Goal: Task Accomplishment & Management: Use online tool/utility

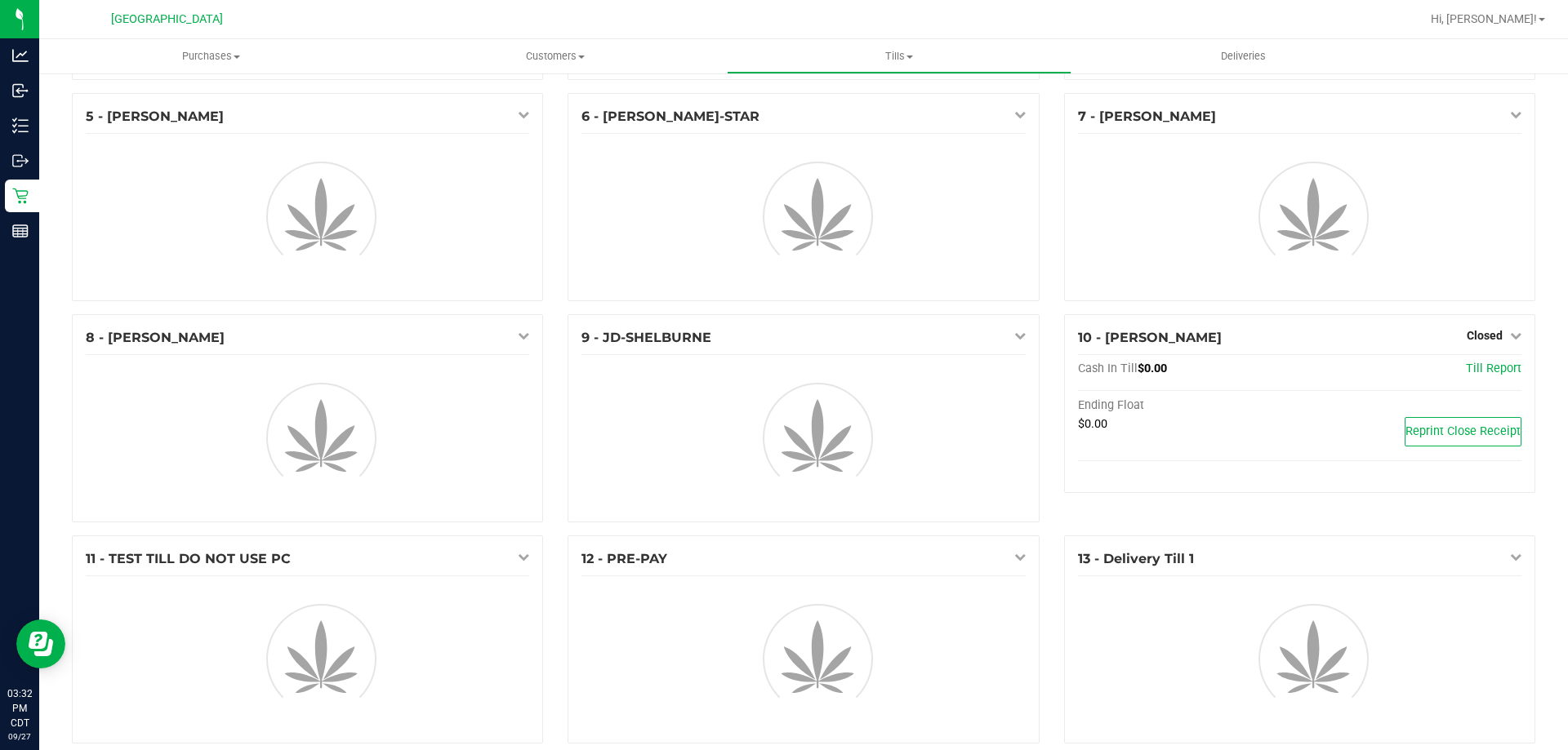
scroll to position [239, 0]
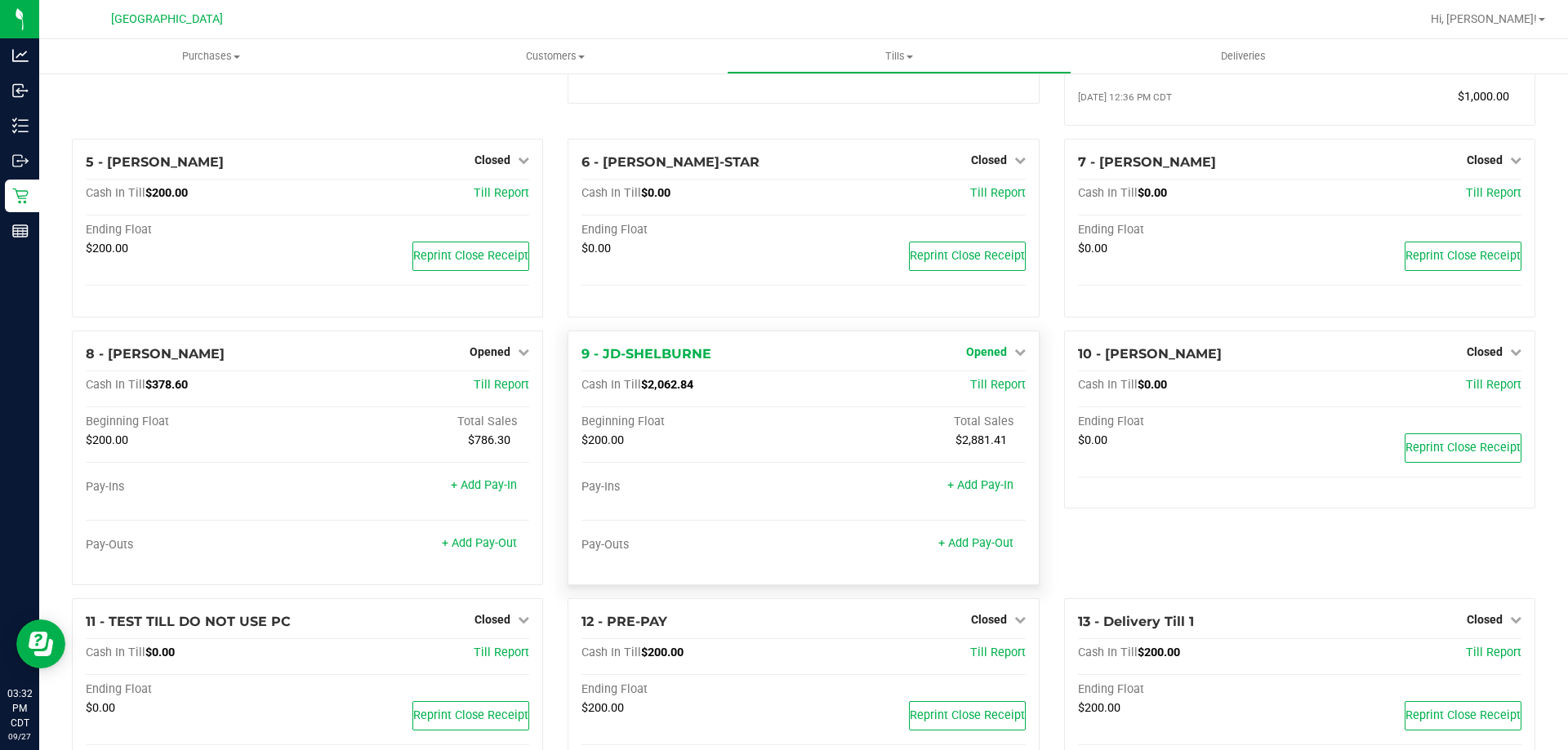
click at [989, 353] on span "Opened" at bounding box center [987, 352] width 41 height 13
click at [989, 384] on link "Close Till" at bounding box center [988, 385] width 44 height 13
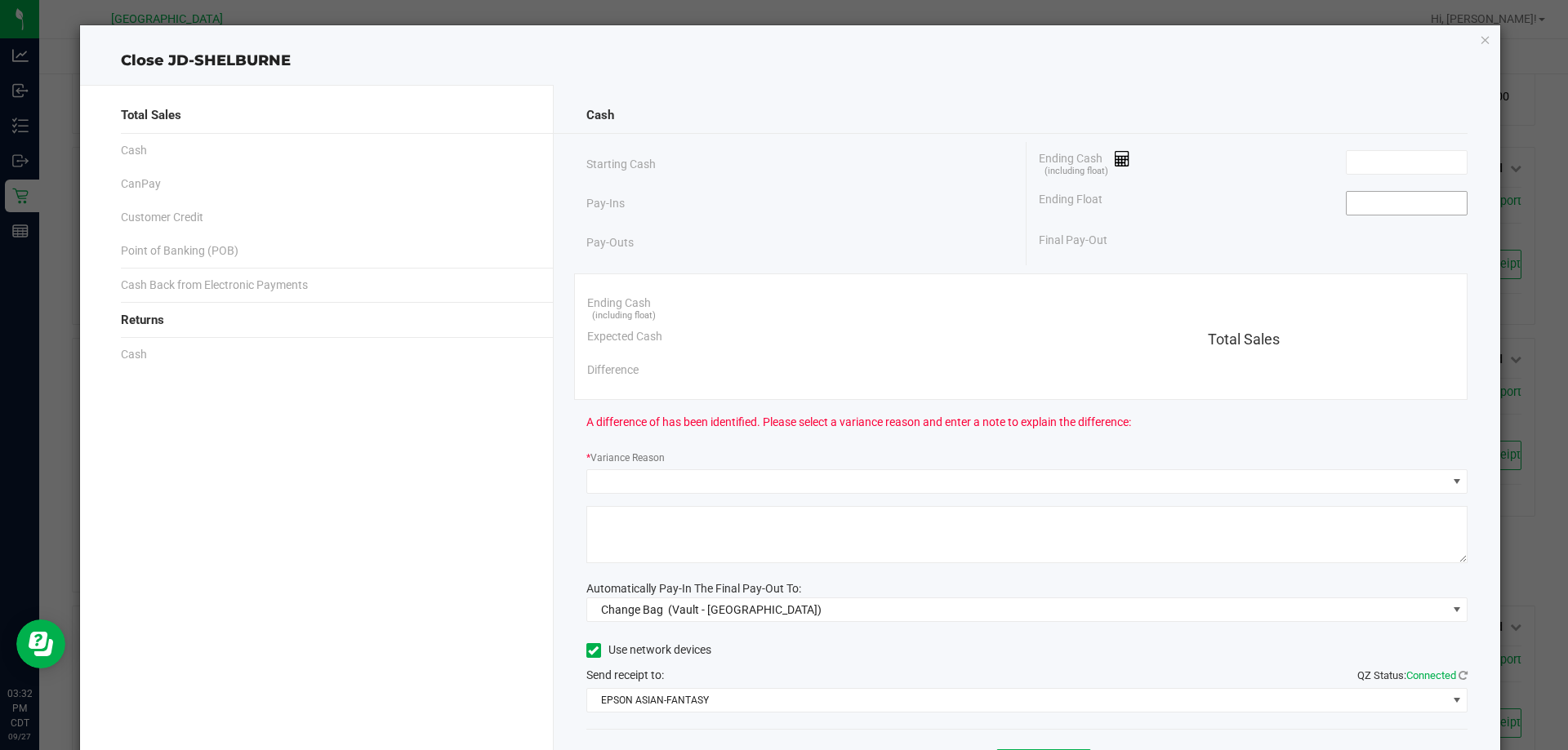
click at [1386, 199] on input at bounding box center [1406, 203] width 120 height 23
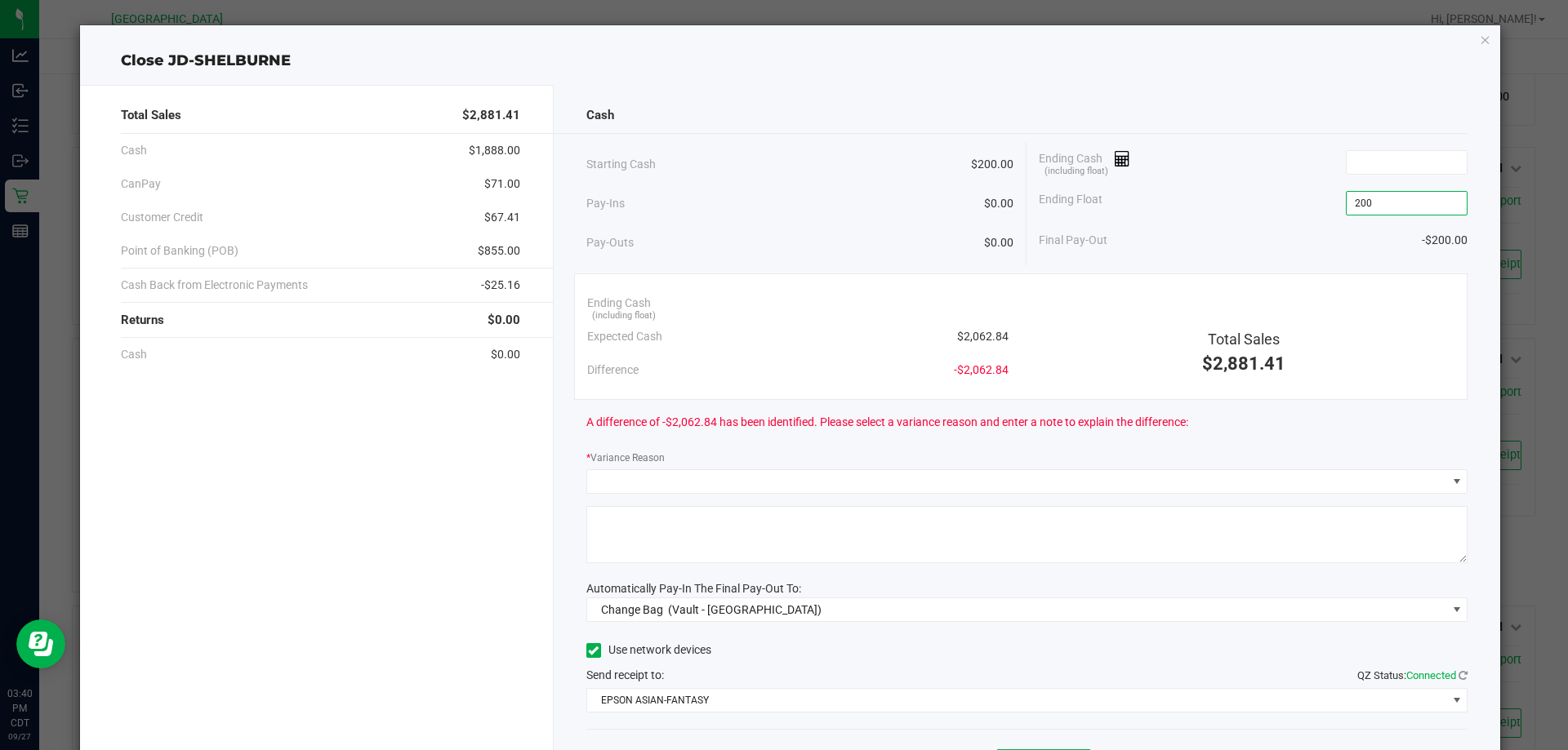
type input "$200.00"
click at [1173, 226] on div "Final Pay-Out -$200.00" at bounding box center [1253, 240] width 428 height 33
click at [1412, 163] on input at bounding box center [1406, 162] width 120 height 23
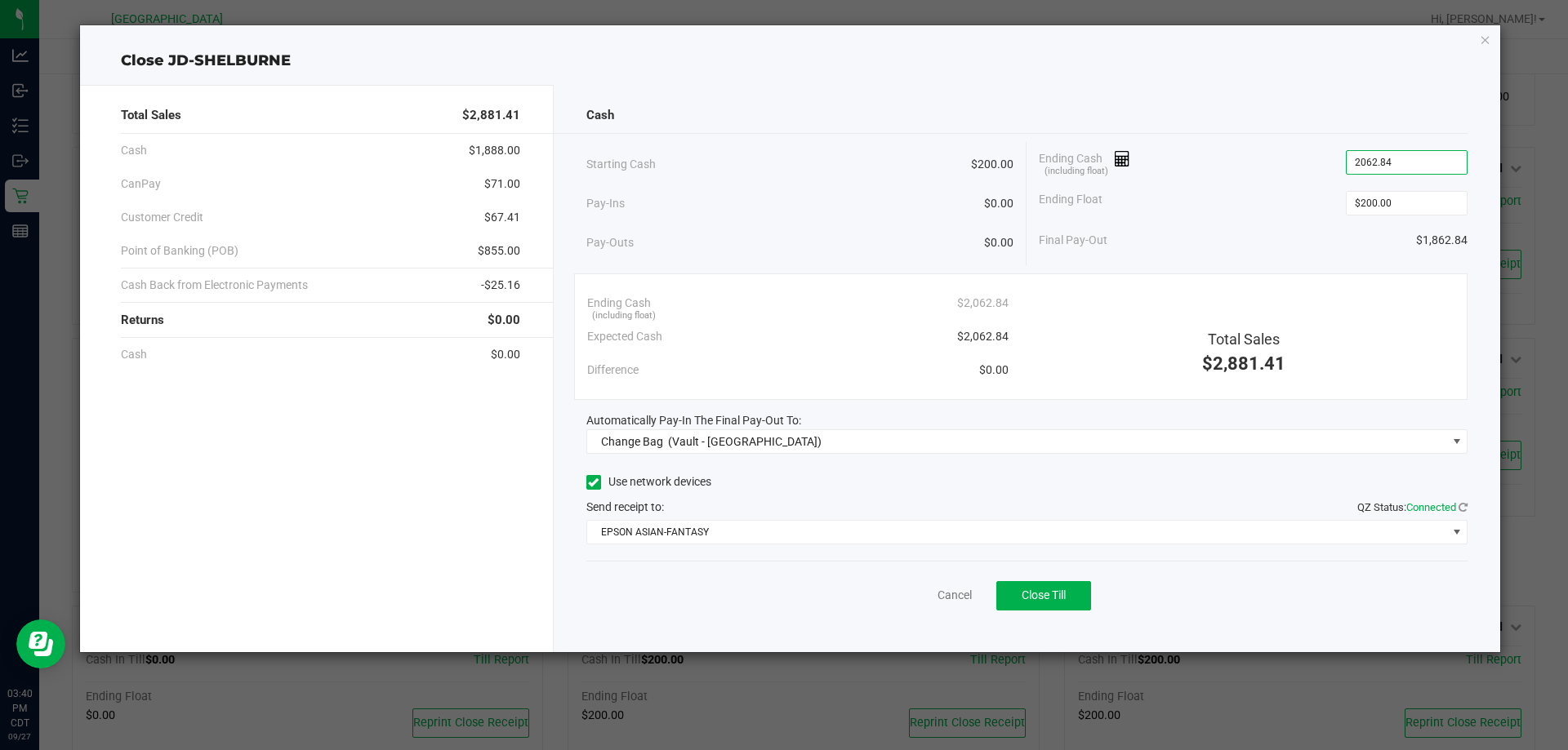
type input "$2,062.84"
click at [1080, 456] on div "Cash Starting Cash $200.00 Pay-Ins $0.00 Pay-Outs $0.00 Ending Cash (including …" at bounding box center [1028, 368] width 947 height 567
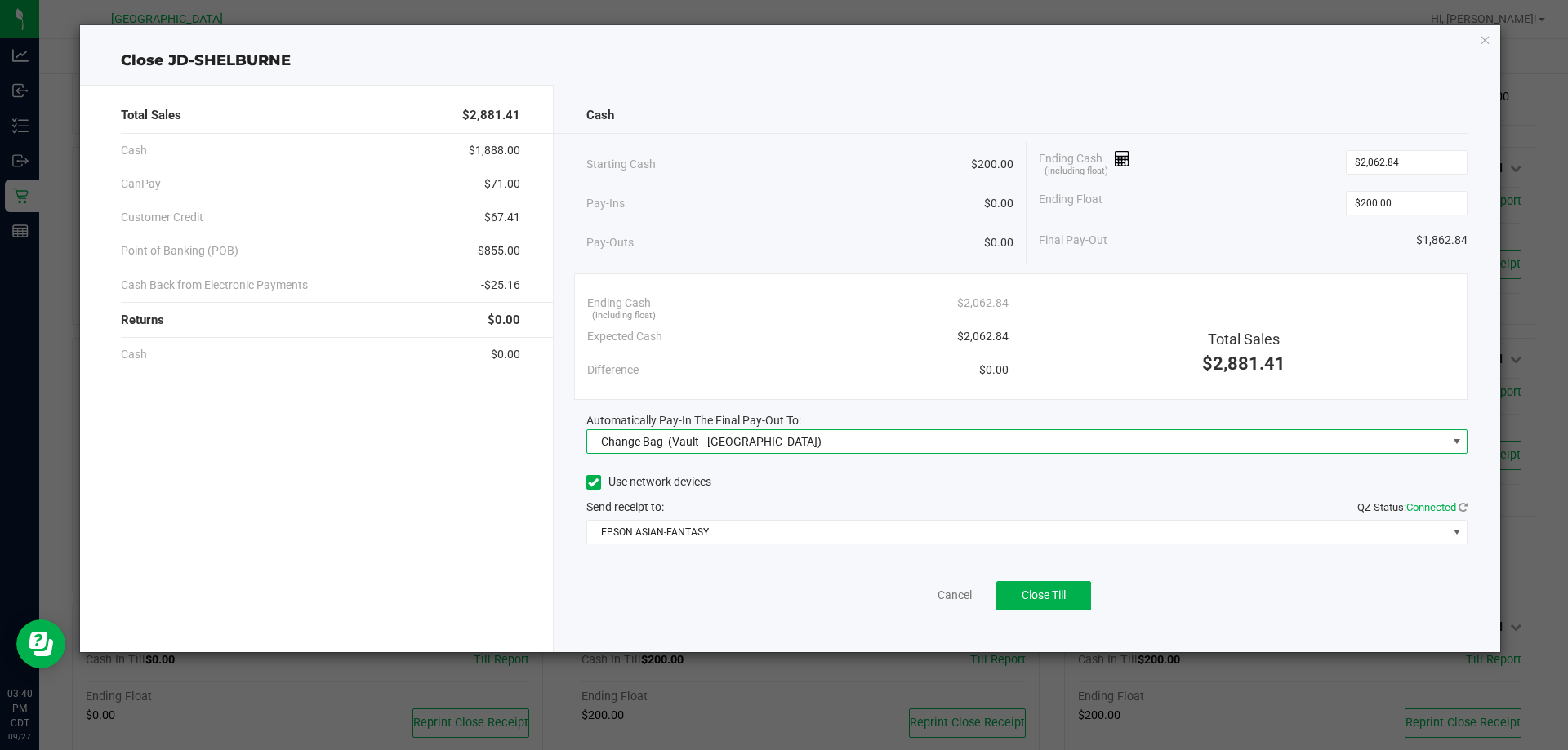
click at [1084, 440] on span "Change Bag (Vault - [GEOGRAPHIC_DATA])" at bounding box center [1017, 441] width 860 height 23
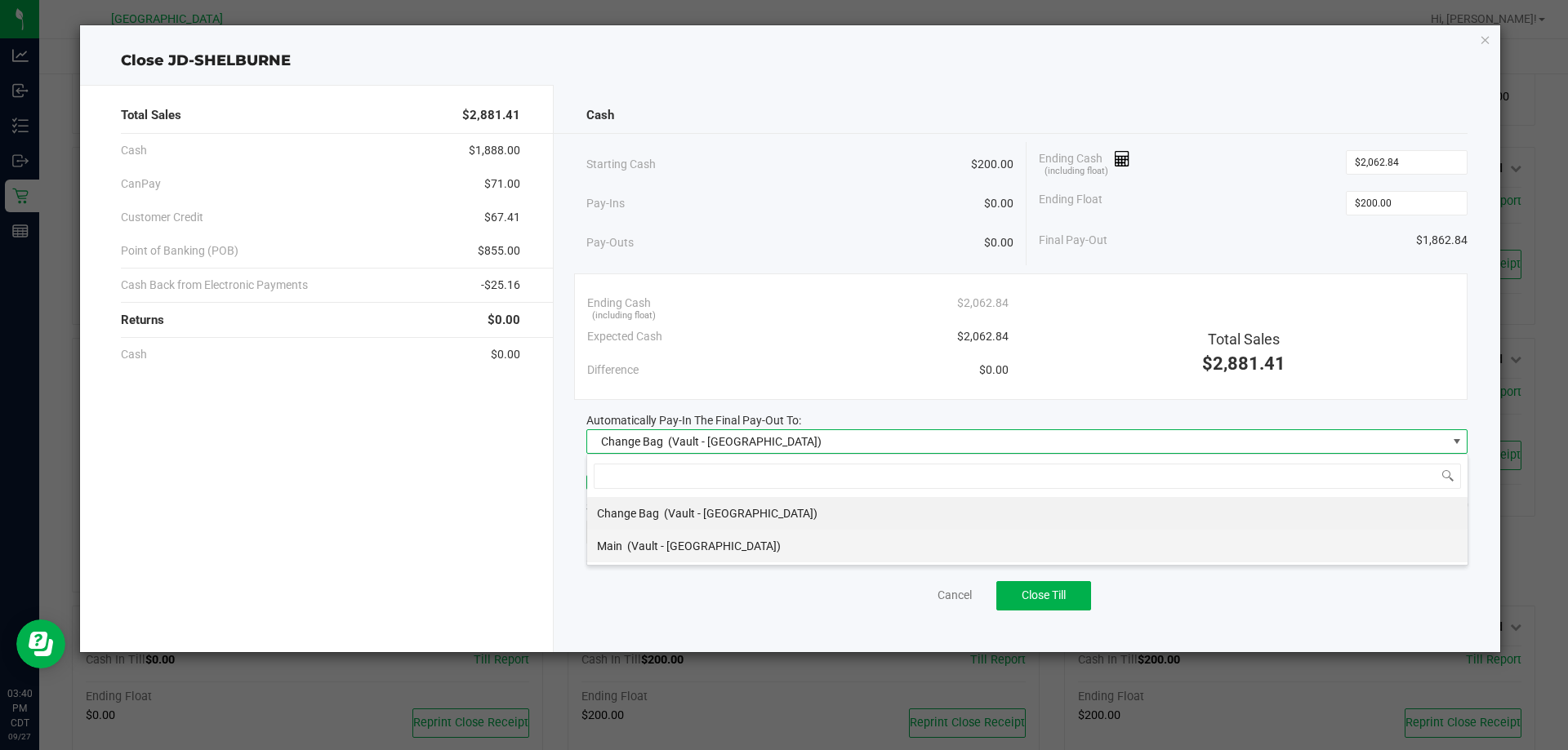
scroll to position [25, 881]
click at [784, 544] on li "Main (Vault - [GEOGRAPHIC_DATA])" at bounding box center [1027, 546] width 880 height 32
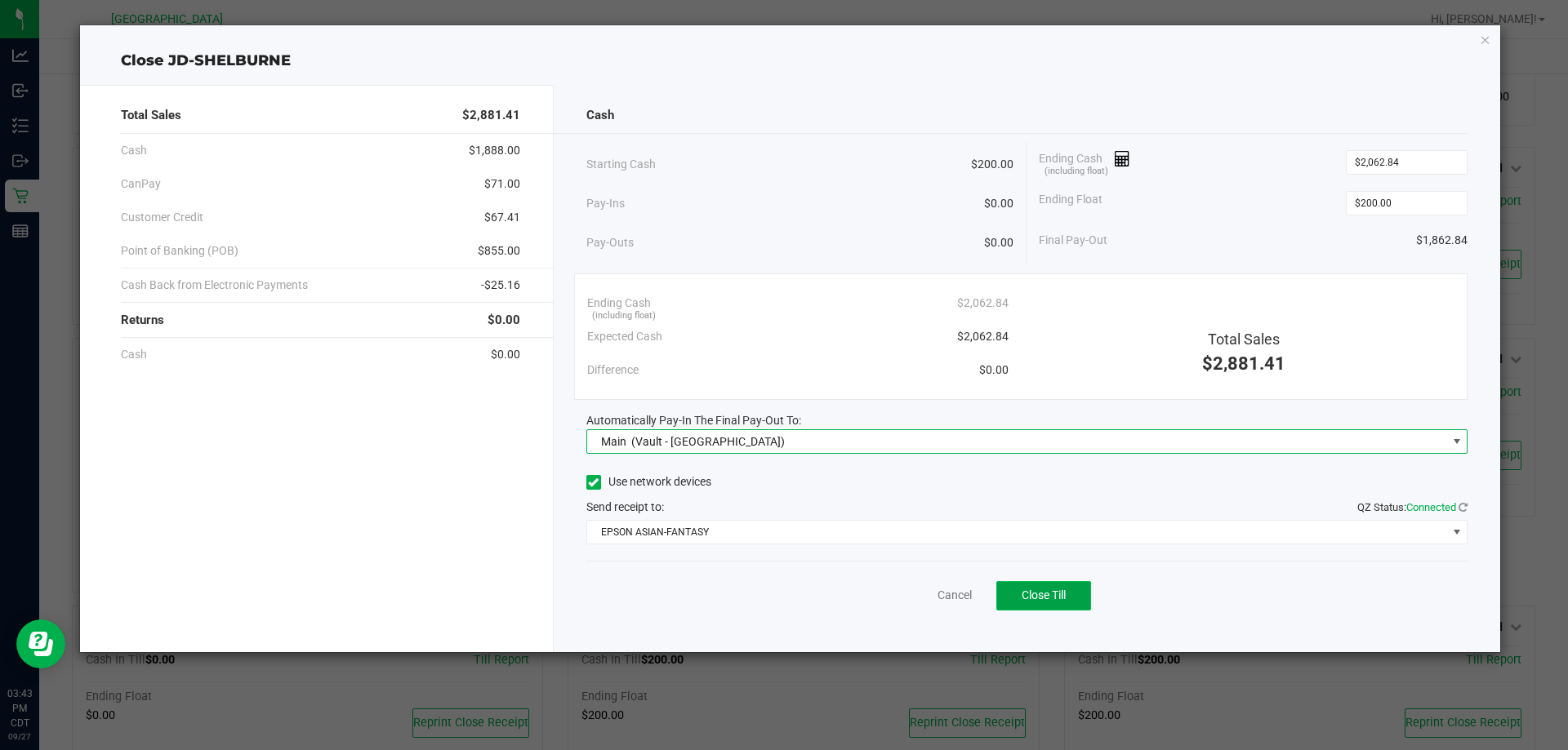
click at [1011, 596] on button "Close Till" at bounding box center [1043, 596] width 95 height 29
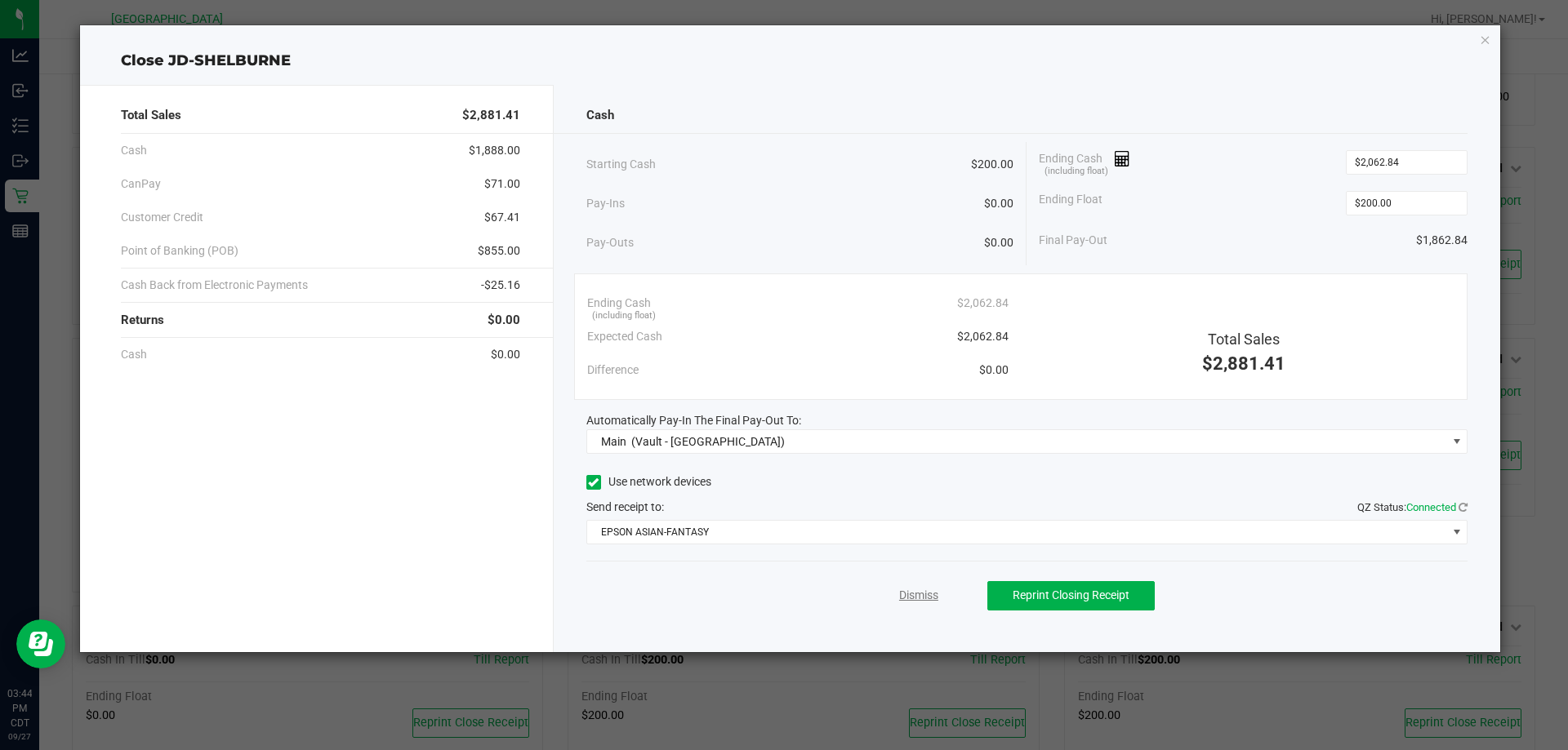
click at [926, 597] on link "Dismiss" at bounding box center [918, 596] width 39 height 17
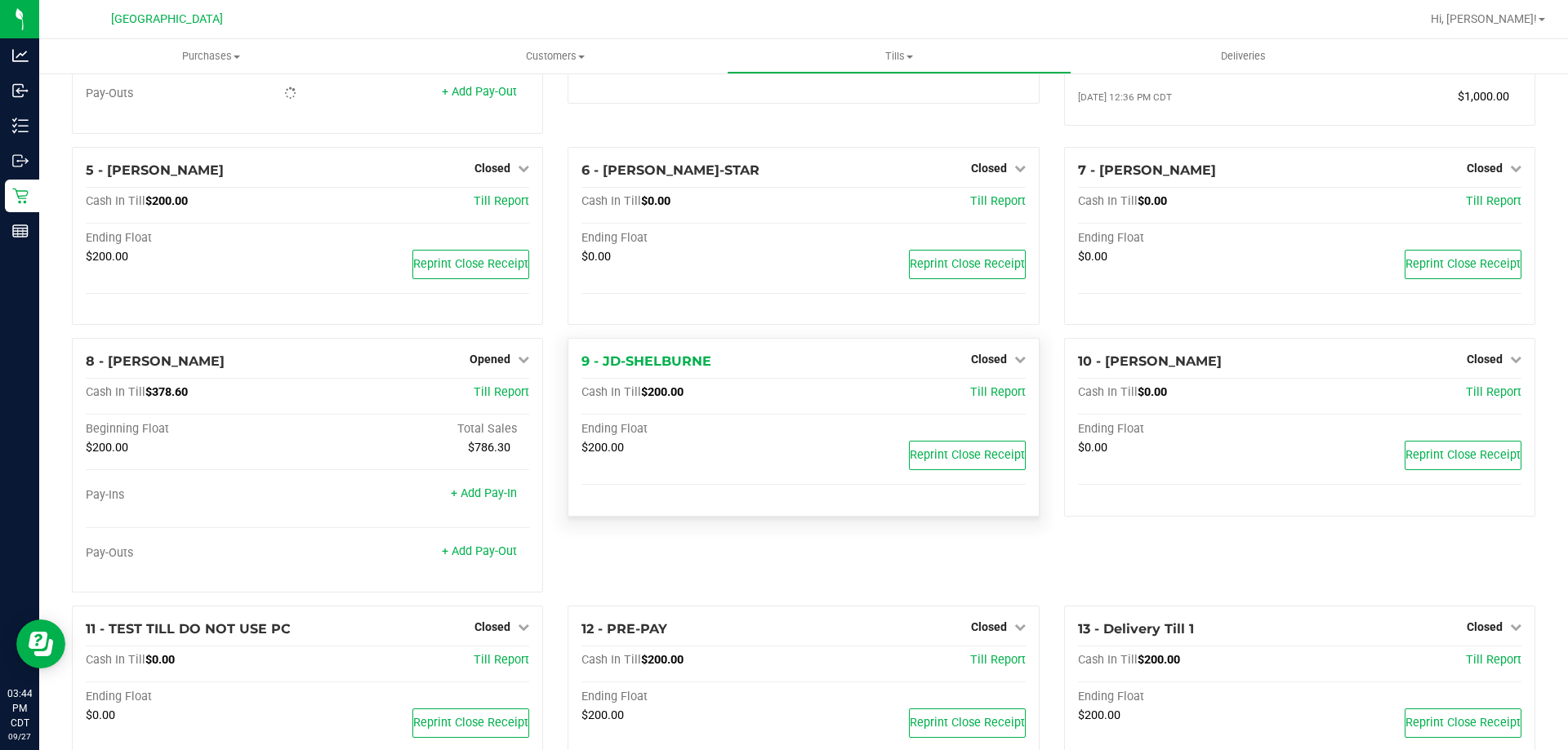
scroll to position [0, 0]
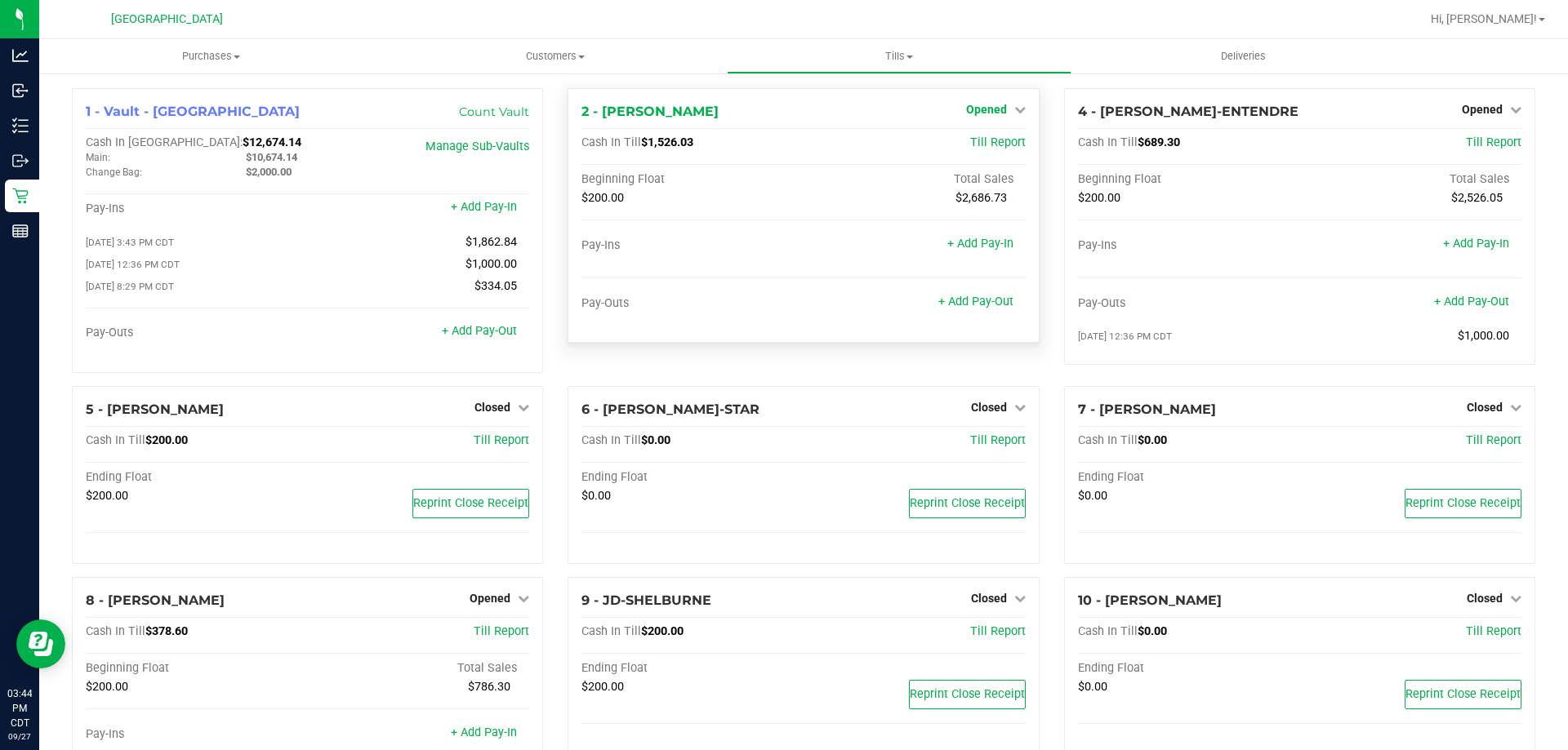
click at [987, 103] on span "Opened" at bounding box center [987, 109] width 41 height 13
click at [987, 144] on link "Close Till" at bounding box center [988, 143] width 44 height 13
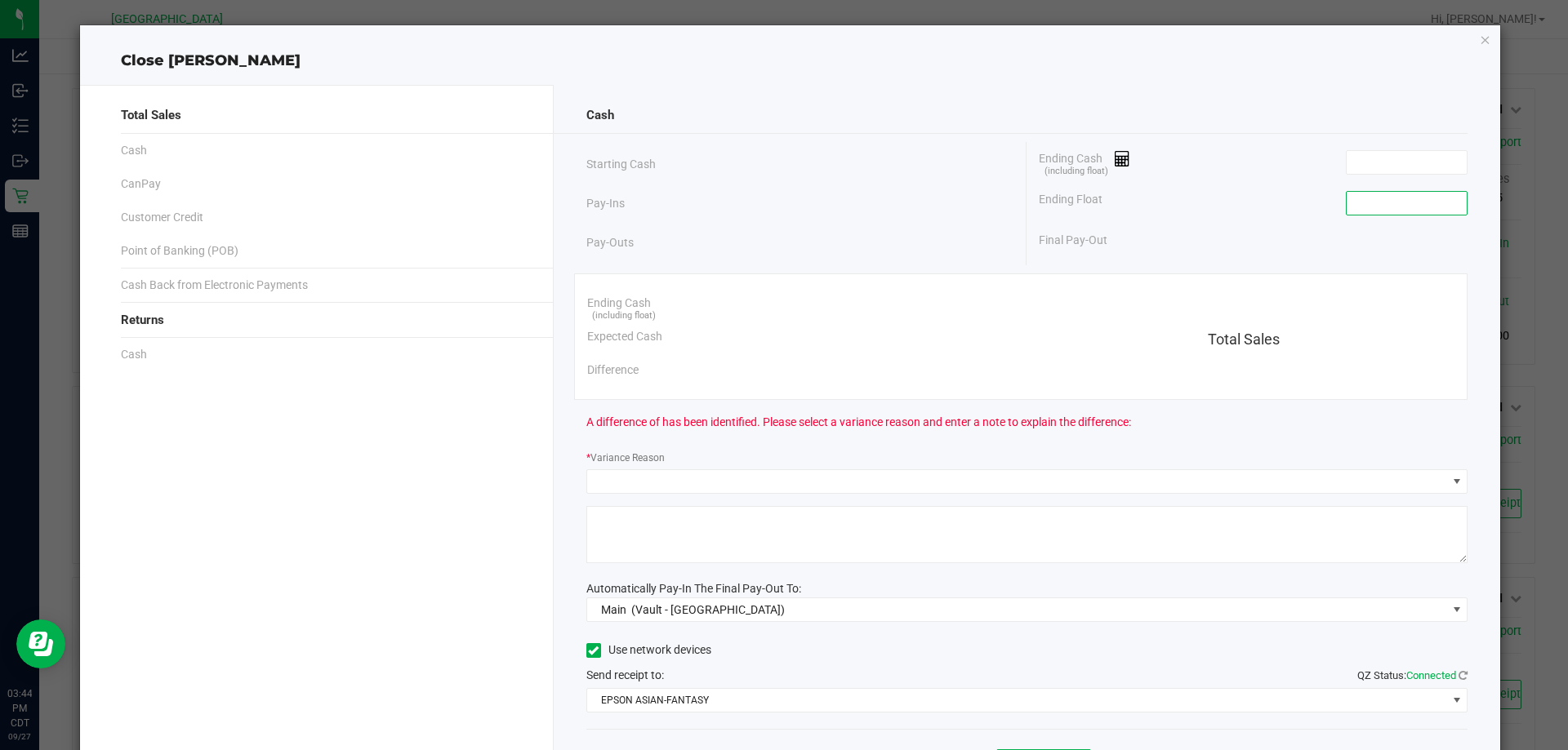
click at [1414, 203] on input at bounding box center [1406, 203] width 120 height 23
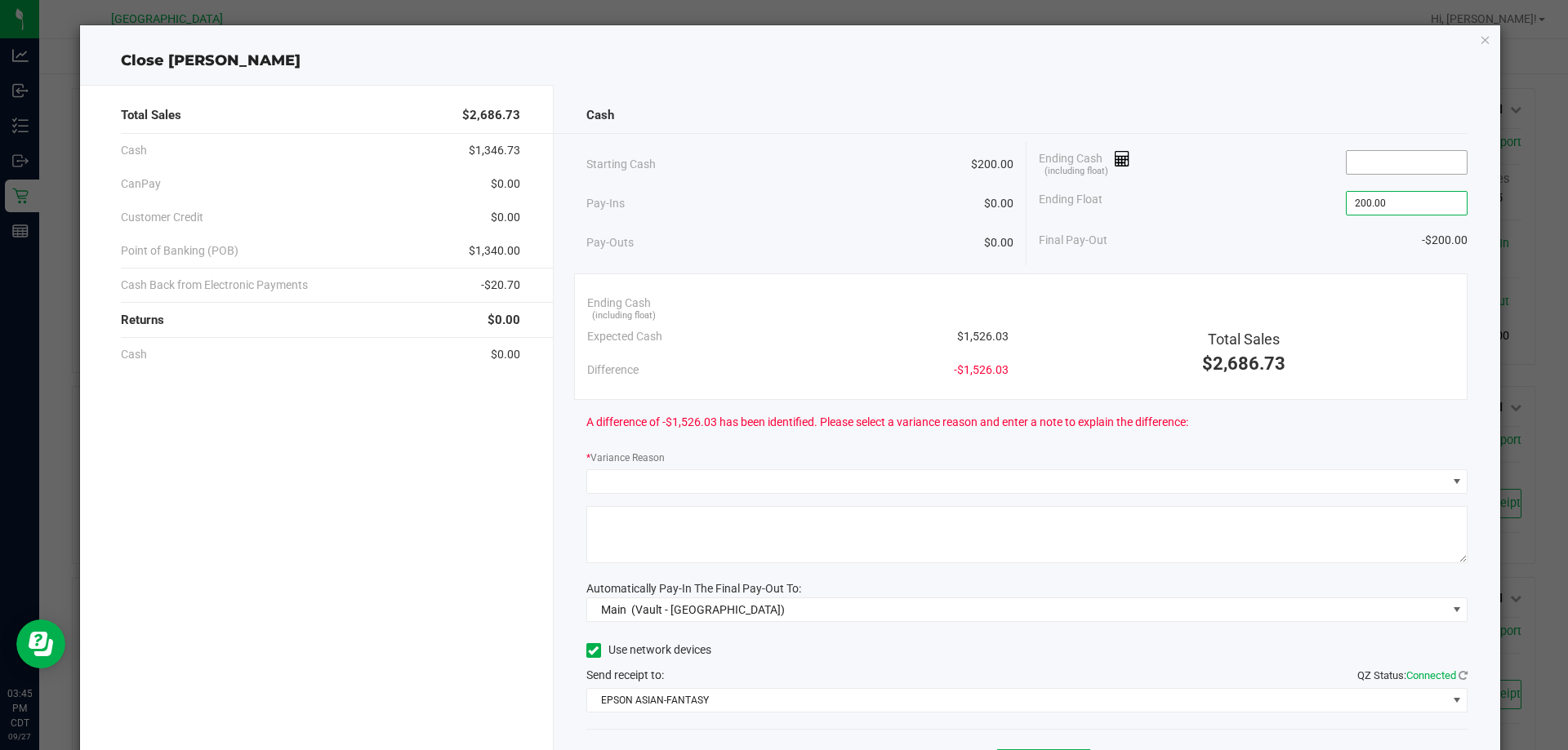
type input "$200.00"
click at [1414, 166] on input at bounding box center [1406, 162] width 120 height 23
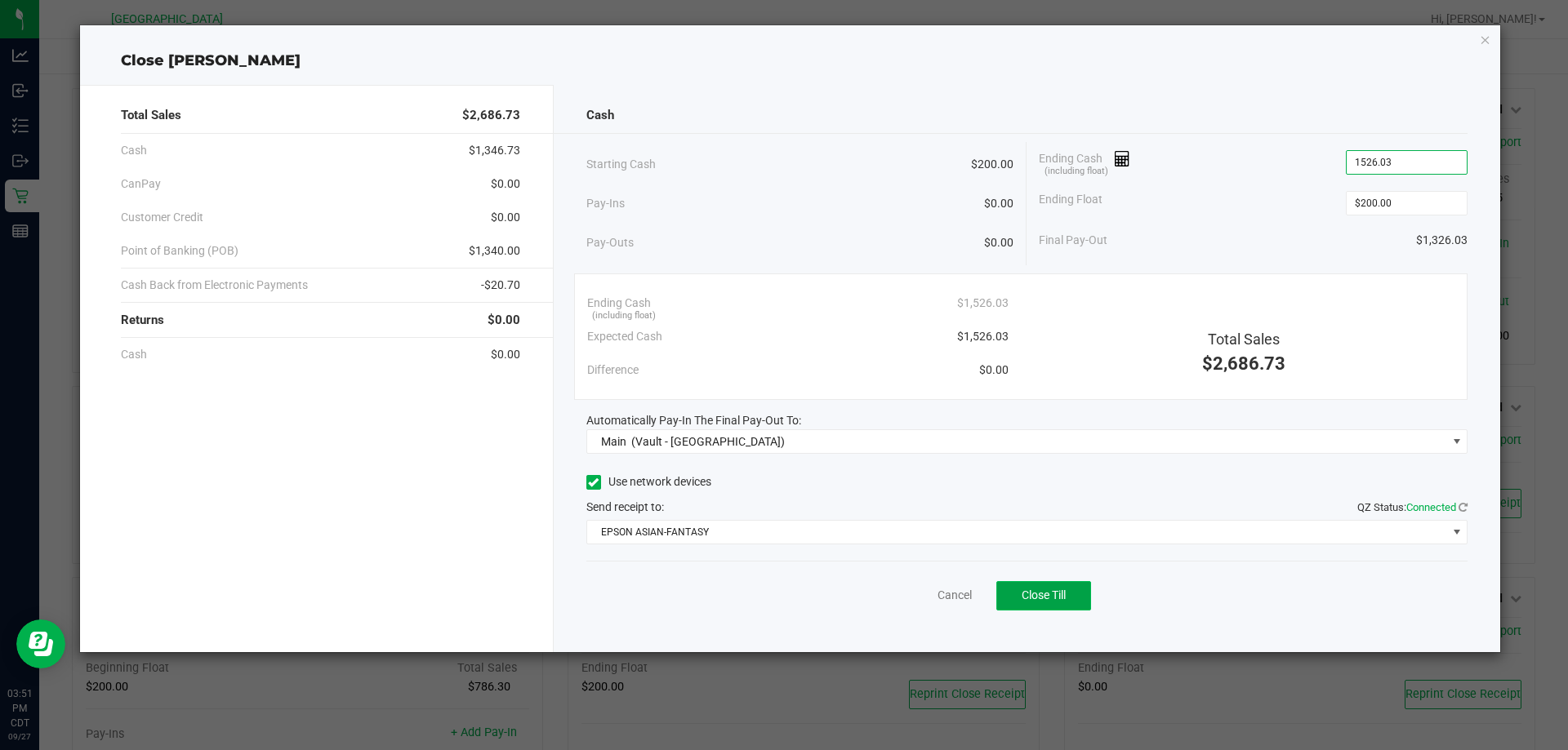
type input "$1,526.03"
click at [1077, 587] on button "Close Till" at bounding box center [1043, 596] width 95 height 29
click at [906, 595] on link "Dismiss" at bounding box center [918, 596] width 39 height 17
